Goal: Obtain resource: Download file/media

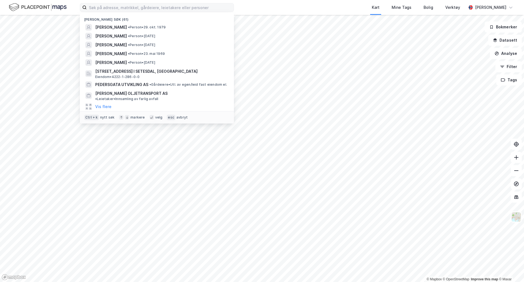
click at [138, 9] on input at bounding box center [160, 7] width 147 height 8
drag, startPoint x: 138, startPoint y: 9, endPoint x: 138, endPoint y: 13, distance: 4.5
click at [138, 12] on div "Nylige søk (61) [PERSON_NAME] • Person • [DATE] [PERSON_NAME] • Person • [DATE]…" at bounding box center [157, 7] width 154 height 9
click at [136, 9] on input at bounding box center [160, 7] width 147 height 8
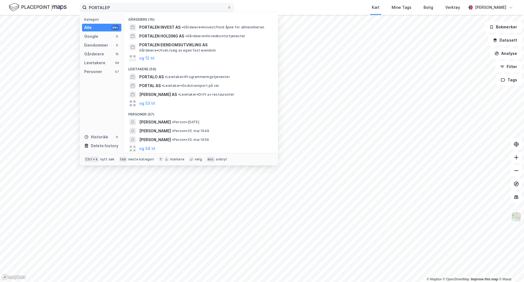
click at [118, 9] on input "PORTALEP" at bounding box center [157, 7] width 140 height 8
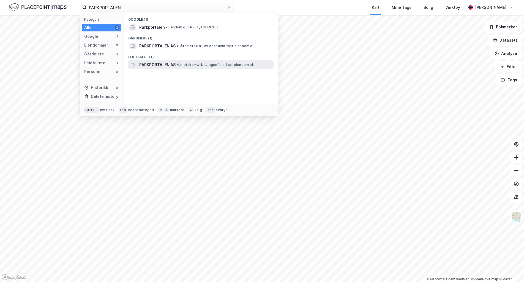
type input "PARKPORTALEN"
click at [146, 64] on span "PARKPORTALEN AS" at bounding box center [157, 64] width 36 height 7
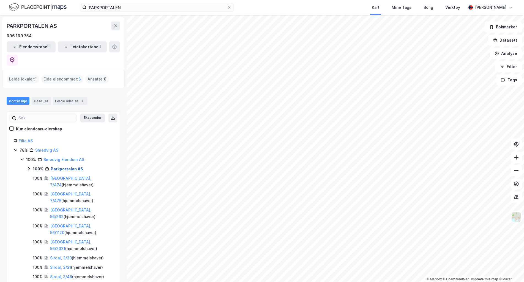
click at [69, 166] on link "Parkportalen AS" at bounding box center [67, 168] width 32 height 5
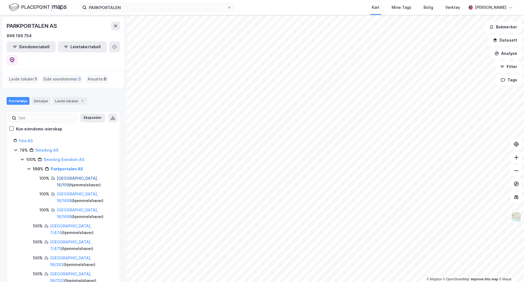
click at [67, 176] on link "[GEOGRAPHIC_DATA], 16/109" at bounding box center [77, 181] width 41 height 11
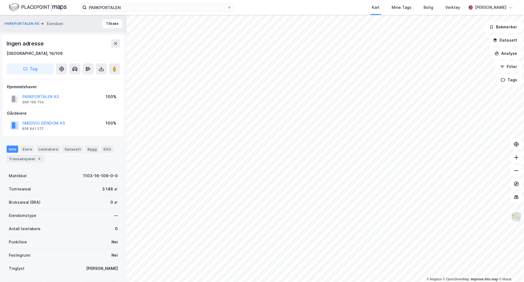
scroll to position [0, 0]
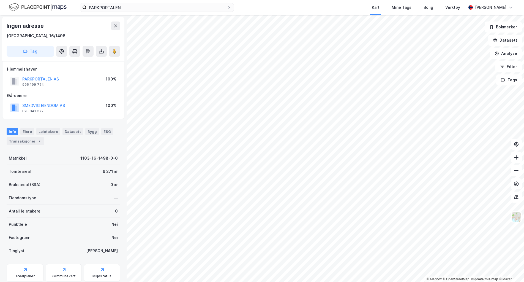
scroll to position [0, 0]
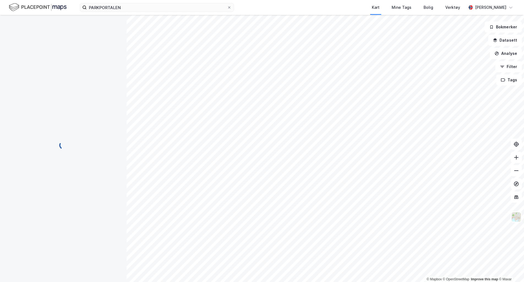
scroll to position [0, 0]
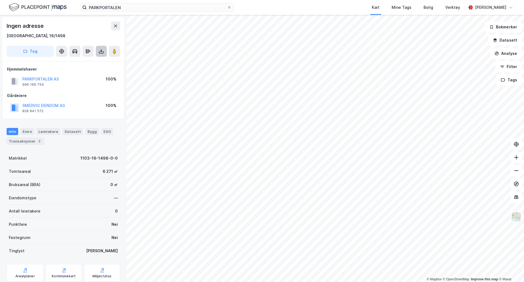
click at [100, 53] on icon at bounding box center [102, 51] width 6 height 6
click at [82, 62] on div "Last ned grunnbok" at bounding box center [74, 62] width 32 height 4
